Goal: Navigation & Orientation: Find specific page/section

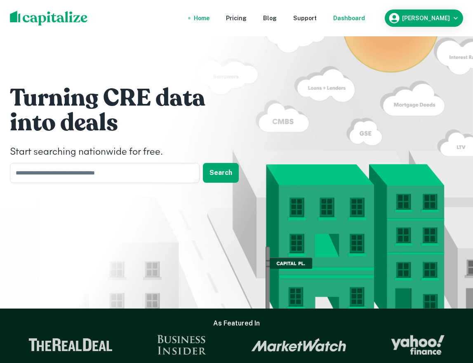
click at [365, 19] on div "Dashboard" at bounding box center [349, 18] width 32 height 9
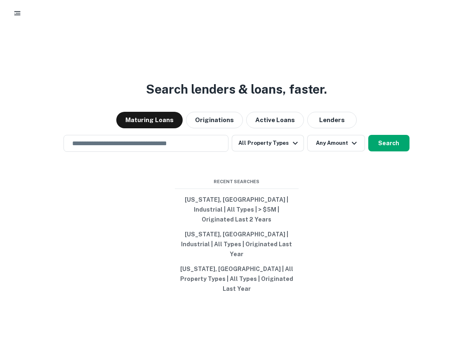
click at [15, 16] on icon "button" at bounding box center [17, 13] width 8 height 8
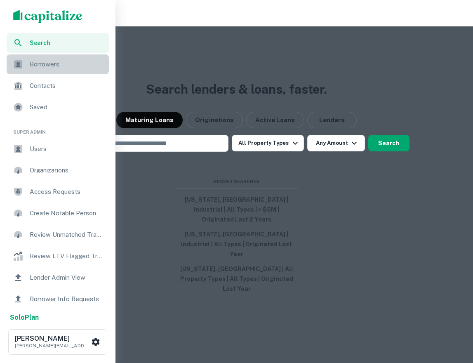
click at [37, 65] on span "Borrowers" at bounding box center [67, 64] width 74 height 10
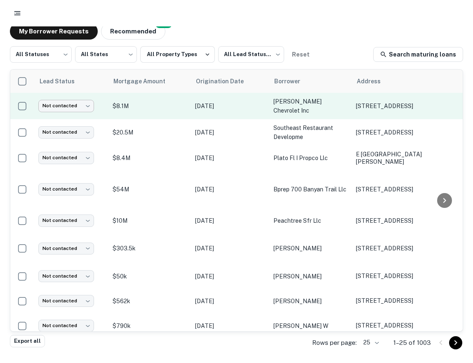
click at [85, 106] on body "My Borrower Requests NEW Recommended All Statuses *** ​ All States *** ​ All Pr…" at bounding box center [236, 181] width 473 height 363
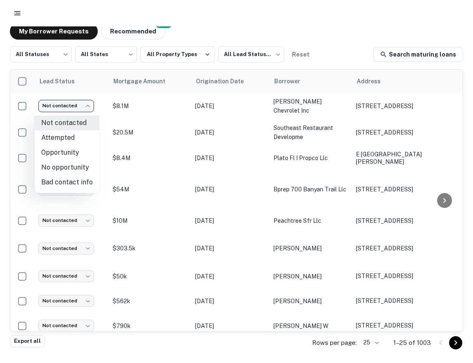
click at [83, 81] on div at bounding box center [236, 181] width 473 height 363
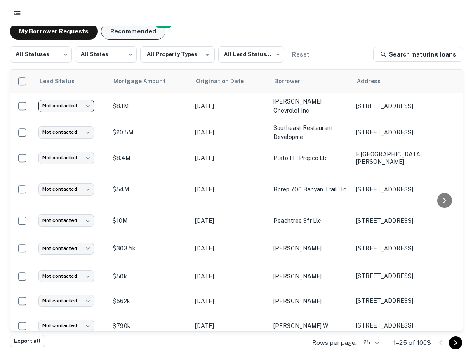
click at [117, 32] on button "Recommended" at bounding box center [133, 31] width 64 height 17
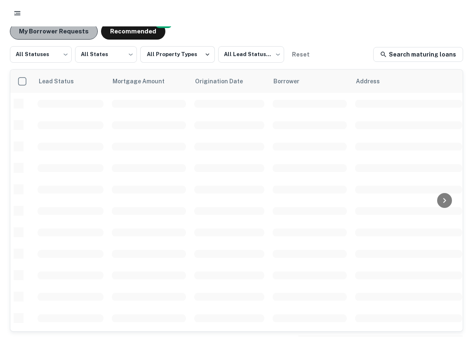
click at [69, 34] on button "My Borrower Requests" at bounding box center [54, 31] width 88 height 17
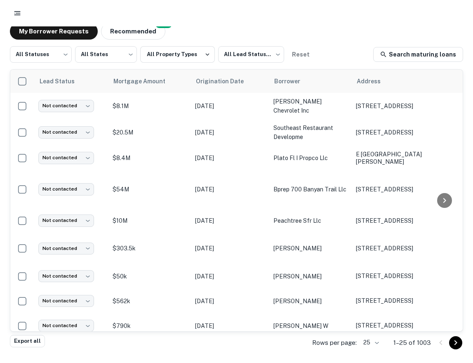
click at [17, 11] on rect "button" at bounding box center [17, 11] width 6 height 1
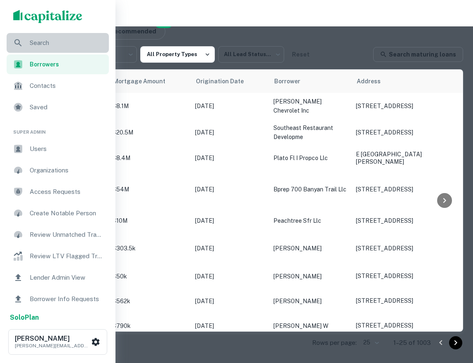
click at [36, 38] on span "Search" at bounding box center [67, 43] width 74 height 10
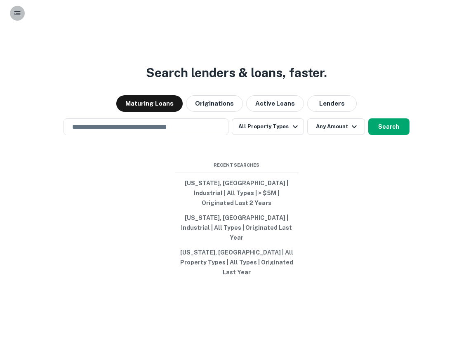
click at [13, 11] on icon "button" at bounding box center [17, 13] width 8 height 8
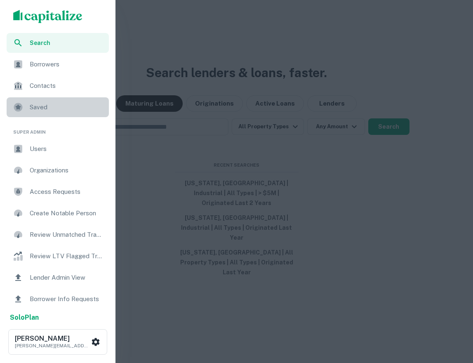
click at [44, 109] on span "Saved" at bounding box center [67, 107] width 74 height 10
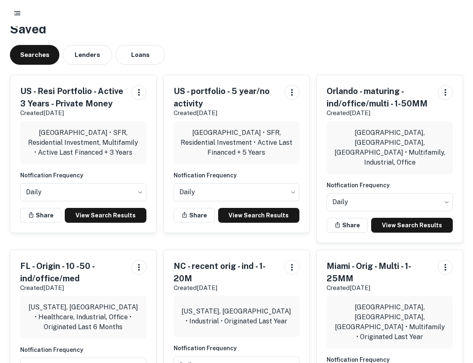
click at [13, 17] on icon "button" at bounding box center [17, 13] width 8 height 8
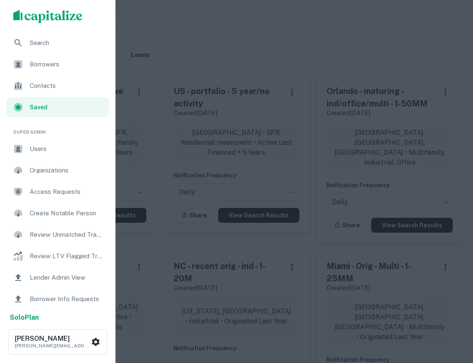
click at [154, 34] on div at bounding box center [236, 181] width 473 height 363
